Goal: Task Accomplishment & Management: Manage account settings

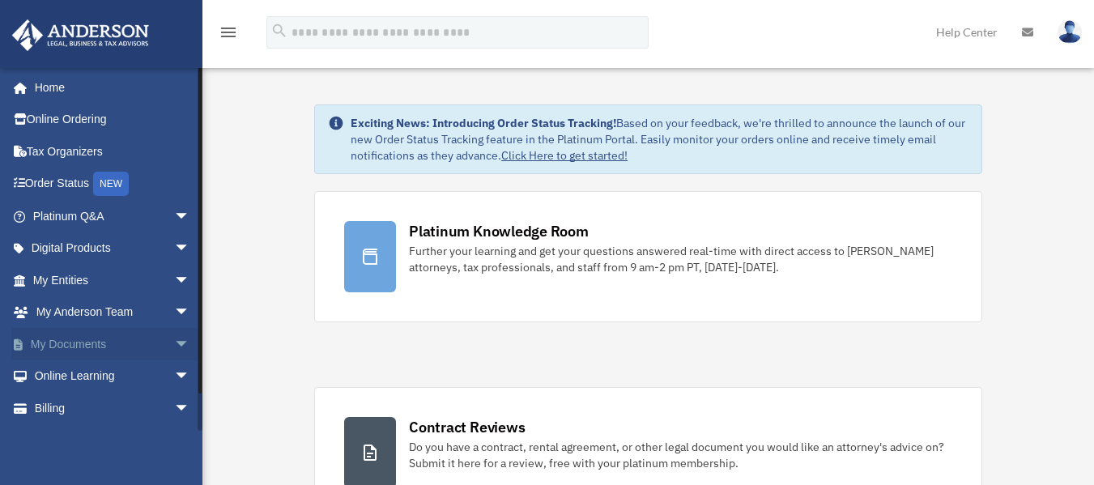
click at [174, 344] on span "arrow_drop_down" at bounding box center [190, 344] width 32 height 33
click at [88, 377] on link "Box" at bounding box center [119, 376] width 192 height 32
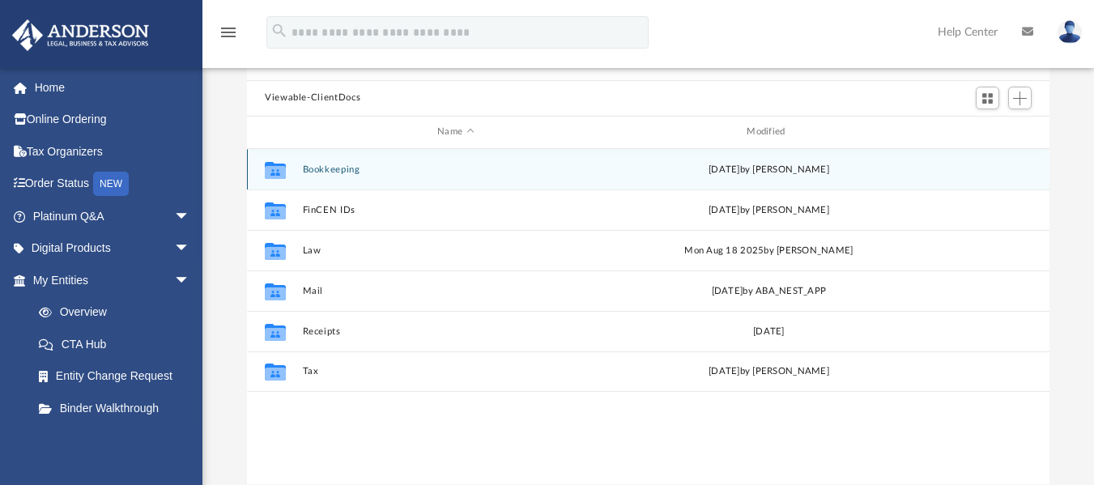
scroll to position [129, 0]
click at [343, 170] on button "Bookkeeping" at bounding box center [456, 168] width 306 height 11
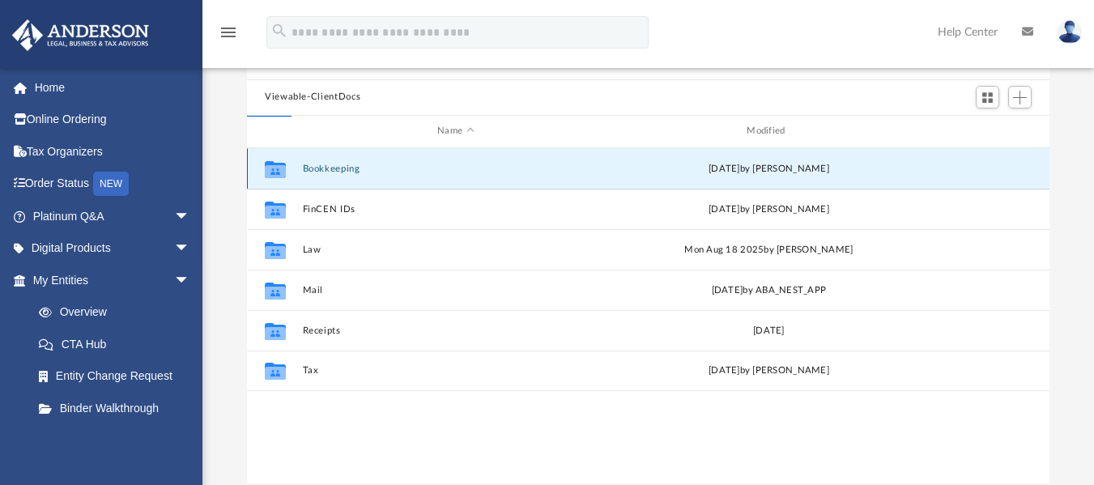
click at [343, 170] on button "Bookkeeping" at bounding box center [456, 168] width 306 height 11
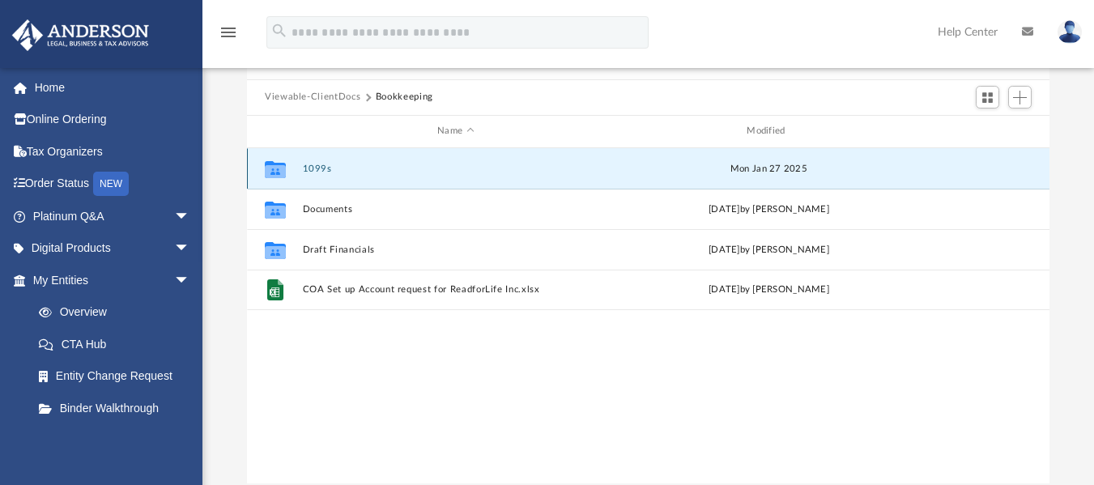
click at [343, 170] on button "1099s" at bounding box center [456, 168] width 306 height 11
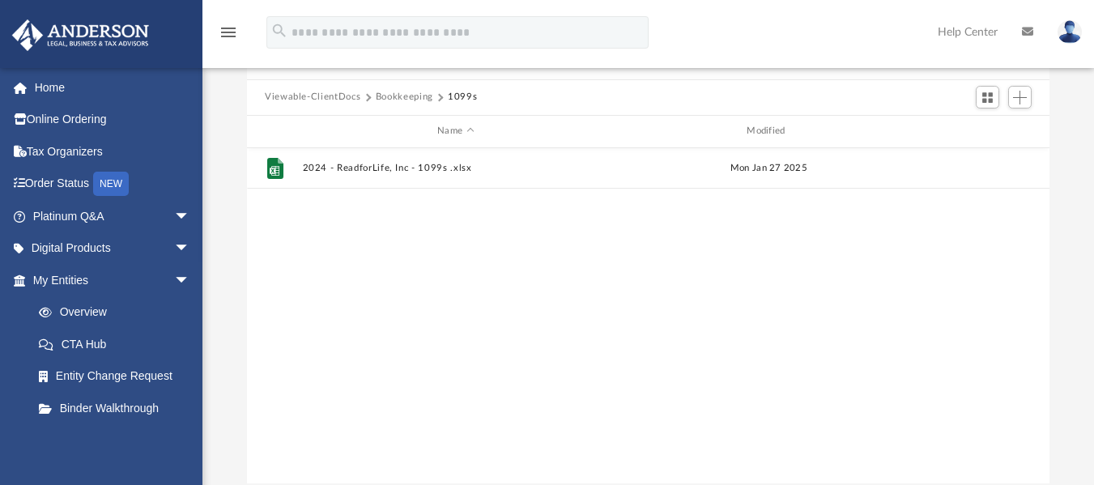
click at [426, 96] on button "Bookkeeping" at bounding box center [404, 97] width 57 height 15
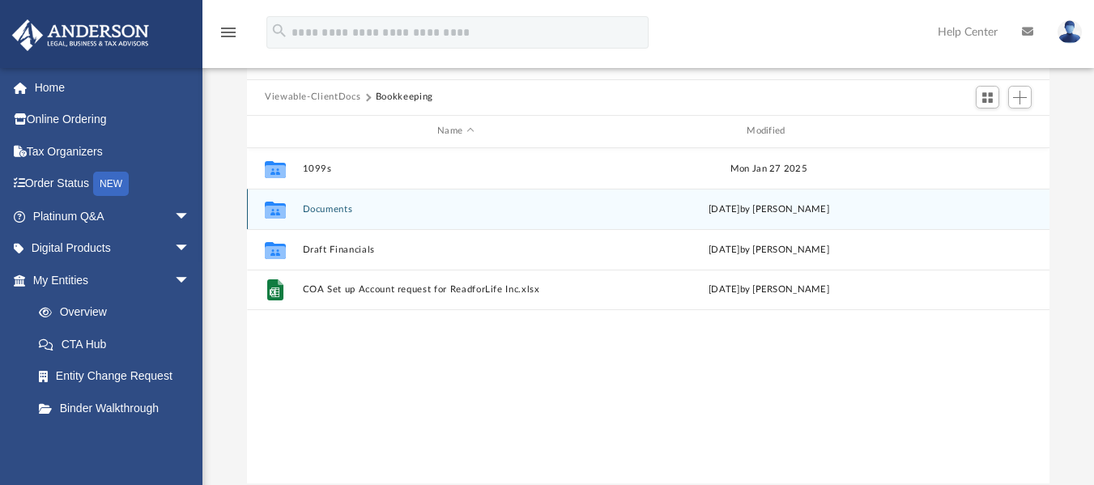
click at [334, 210] on button "Documents" at bounding box center [456, 208] width 306 height 11
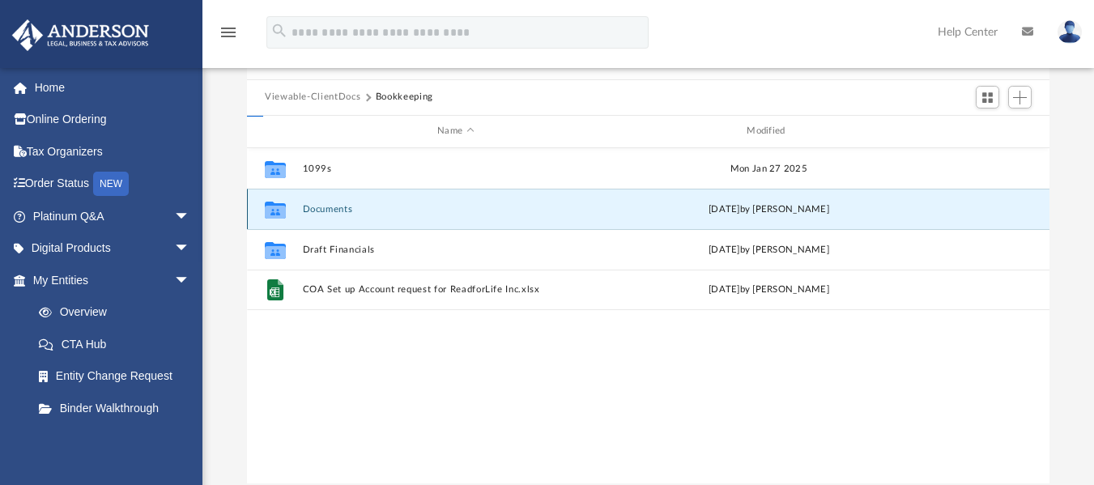
click at [334, 210] on button "Documents" at bounding box center [456, 208] width 306 height 11
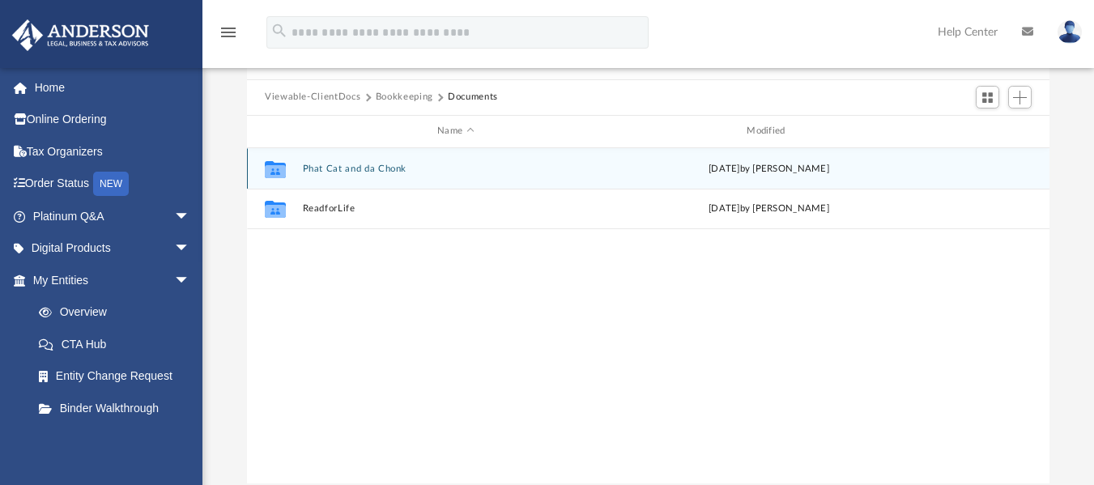
click at [353, 171] on button "Phat Cat and da Chonk" at bounding box center [456, 168] width 306 height 11
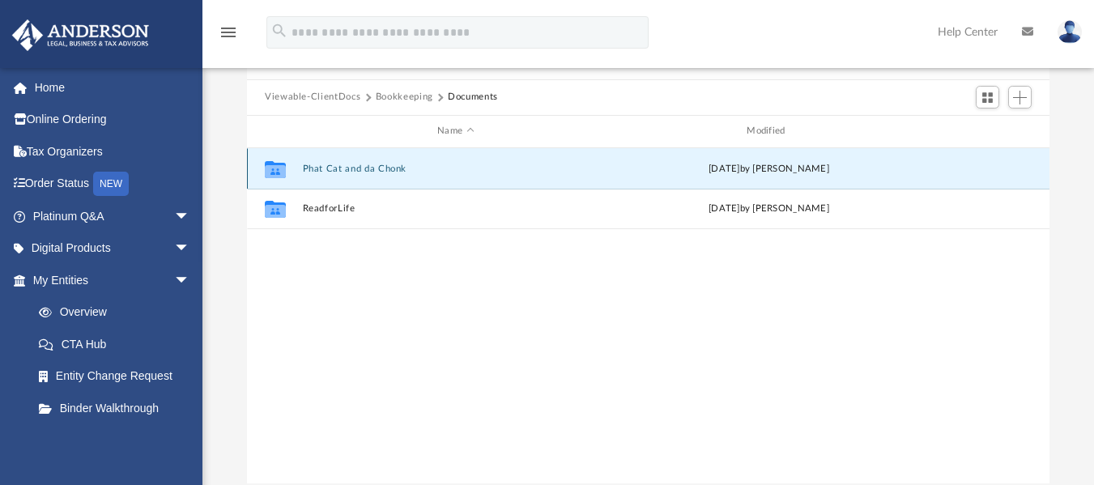
click at [353, 171] on button "Phat Cat and da Chonk" at bounding box center [456, 168] width 306 height 11
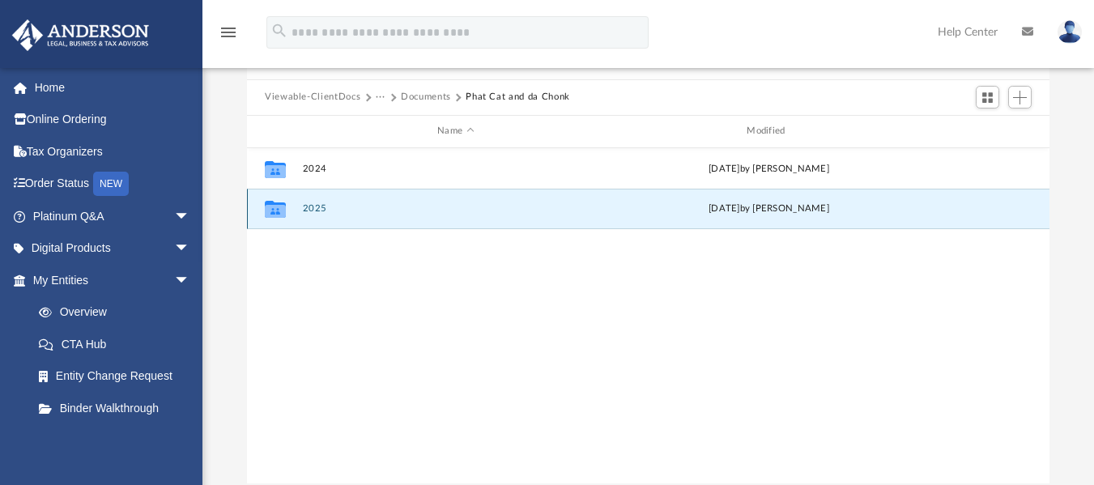
click at [312, 210] on button "2025" at bounding box center [456, 208] width 306 height 11
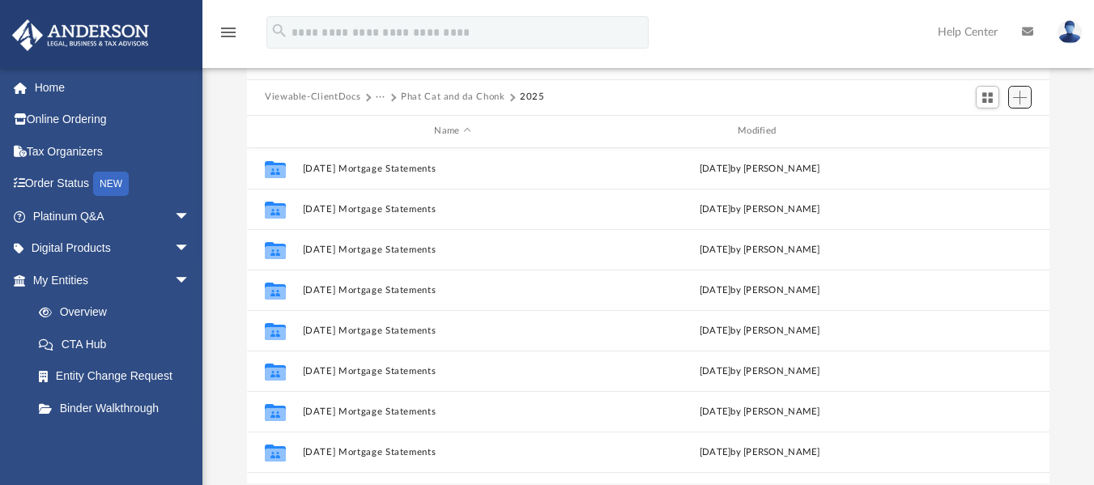
click at [1019, 100] on span "Add" at bounding box center [1020, 98] width 14 height 14
click at [989, 155] on li "New Folder" at bounding box center [997, 155] width 52 height 17
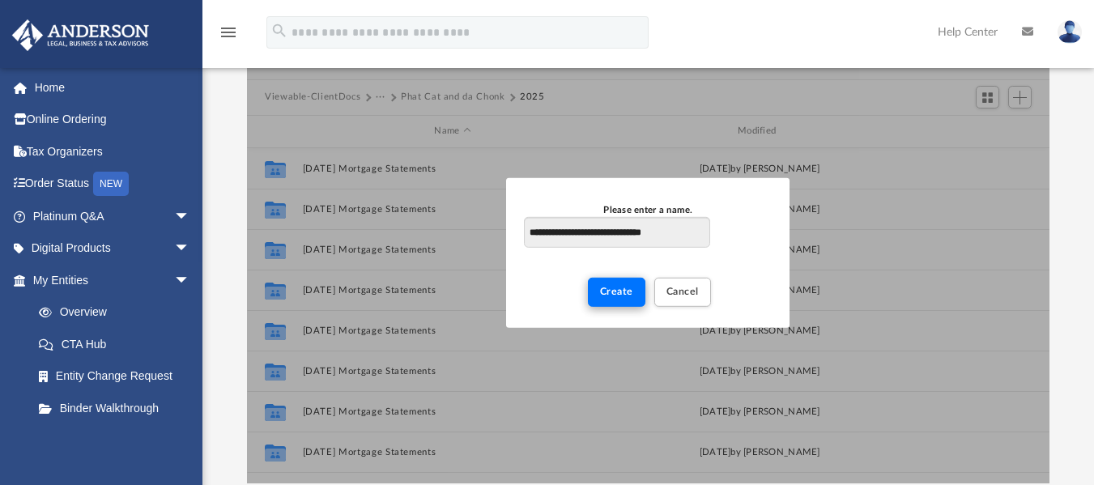
type input "**********"
click at [622, 280] on button "Create" at bounding box center [616, 292] width 57 height 28
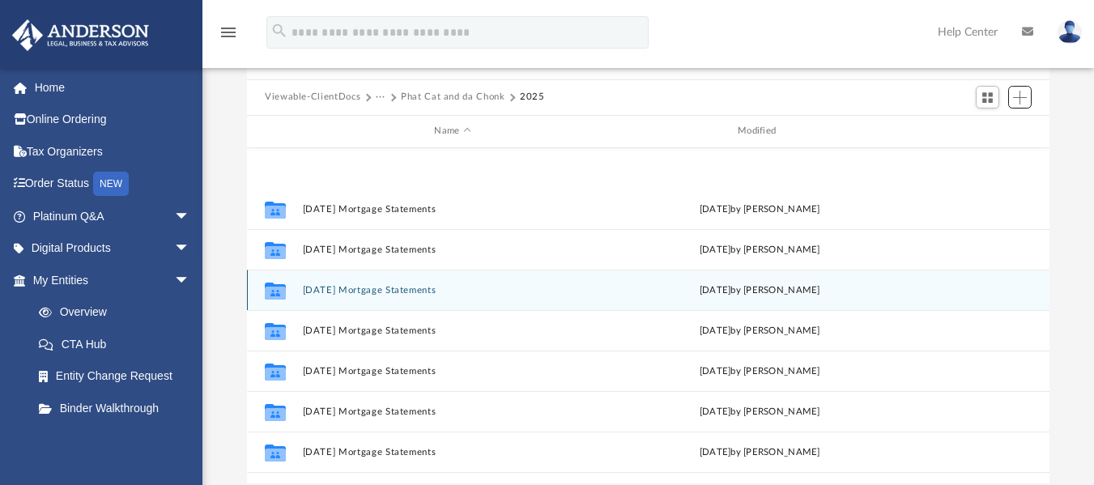
scroll to position [109, 0]
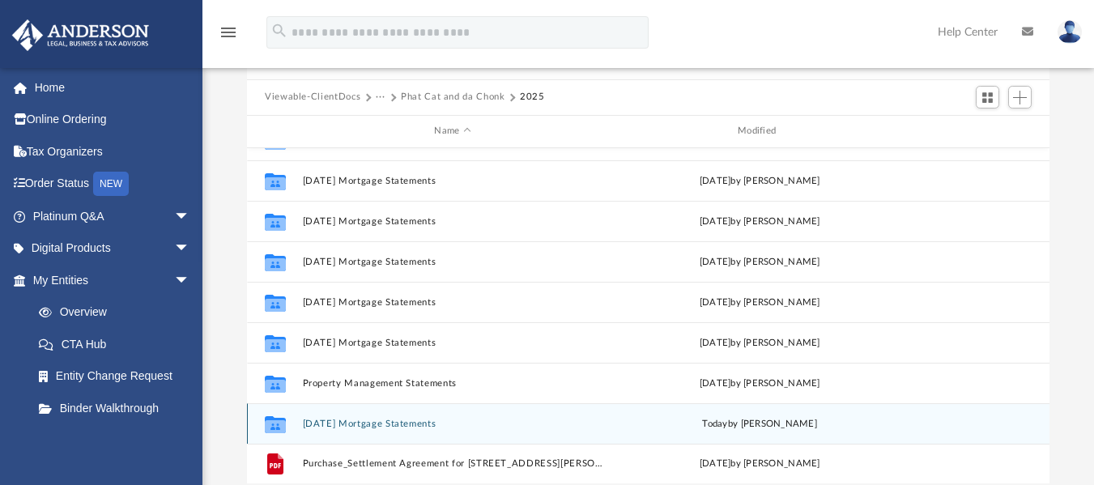
click at [430, 427] on button "[DATE] Mortgage Statements" at bounding box center [453, 423] width 300 height 11
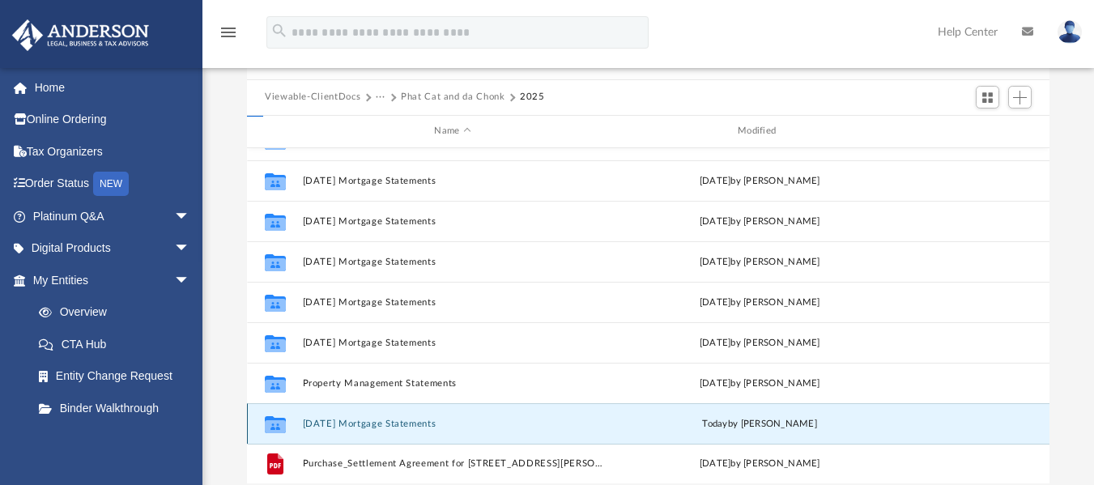
click at [430, 427] on button "[DATE] Mortgage Statements" at bounding box center [453, 423] width 300 height 11
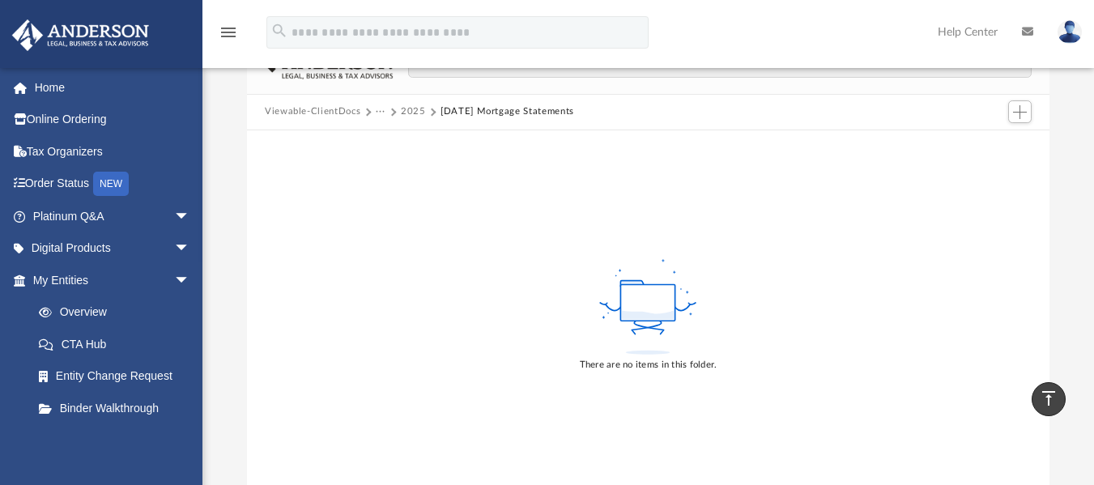
scroll to position [113, 0]
click at [1013, 111] on span "Add" at bounding box center [1020, 113] width 14 height 14
click at [990, 138] on li "Upload" at bounding box center [997, 145] width 52 height 17
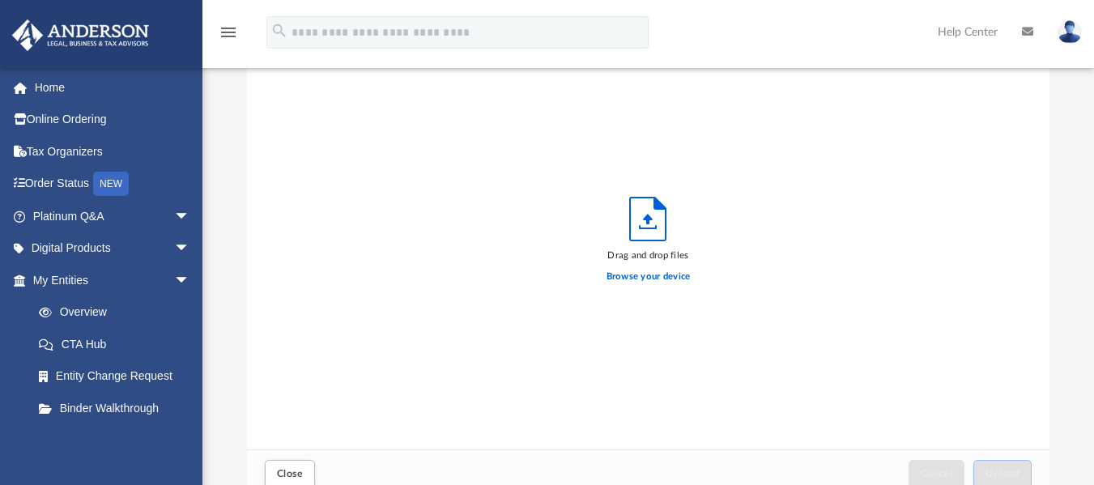
scroll to position [398, 790]
click at [653, 274] on label "Browse your device" at bounding box center [648, 277] width 84 height 15
click at [0, 0] on input "Browse your device" at bounding box center [0, 0] width 0 height 0
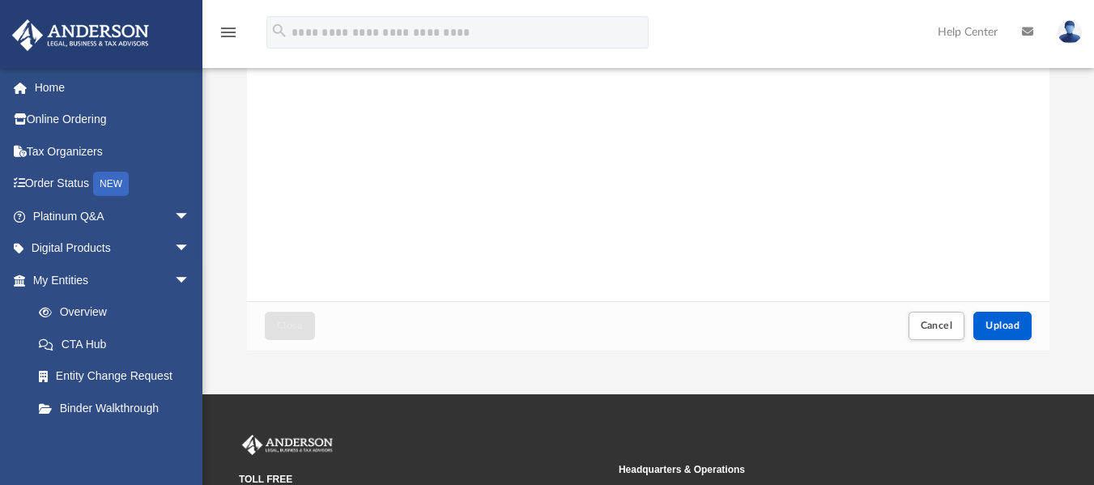
scroll to position [262, 0]
click at [987, 322] on span "Upload" at bounding box center [1002, 325] width 34 height 10
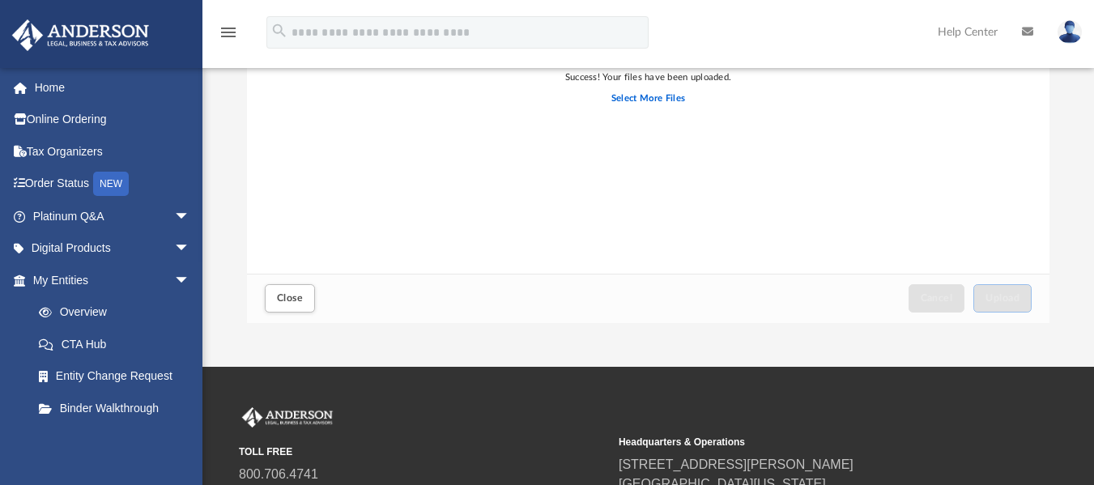
scroll to position [291, 0]
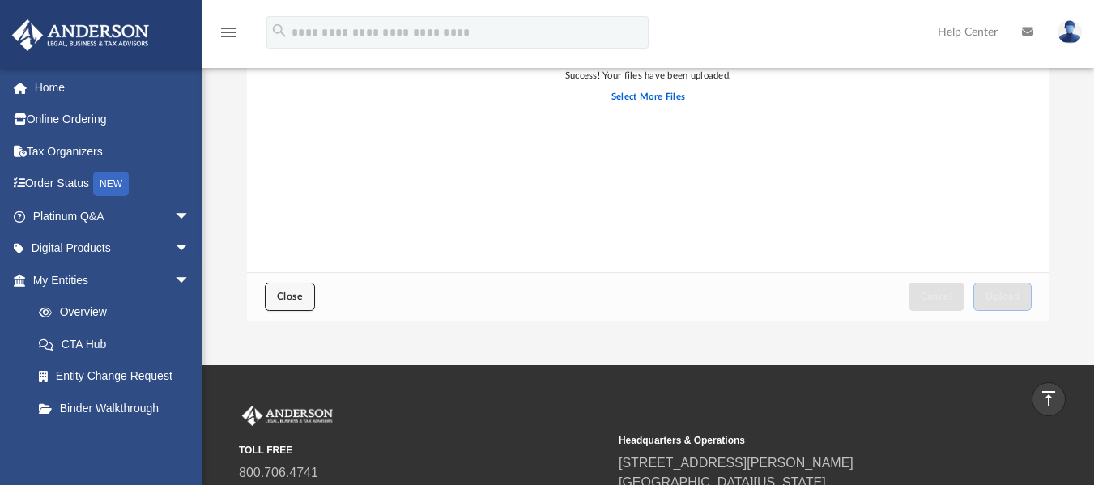
click at [311, 290] on button "Close" at bounding box center [290, 297] width 50 height 28
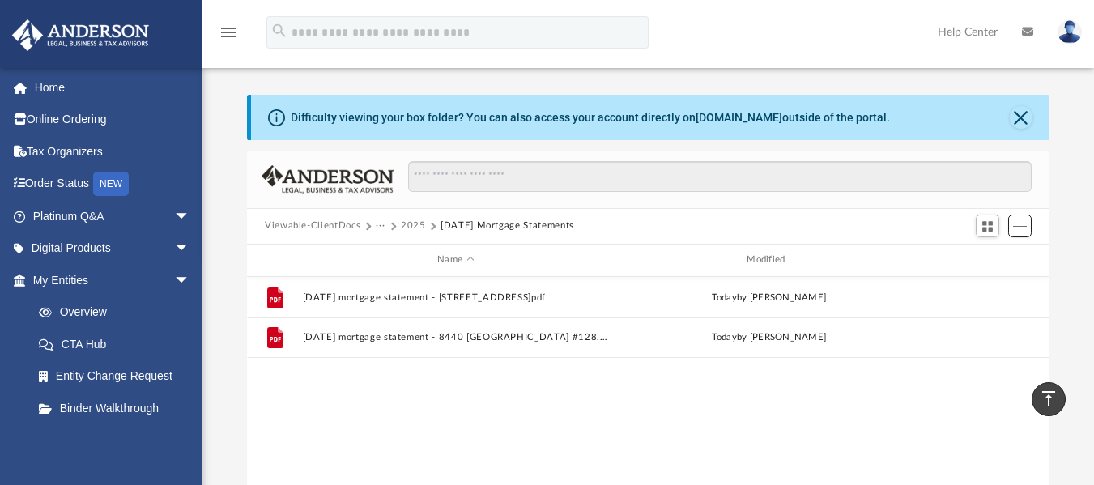
scroll to position [356, 790]
